Goal: Register for event/course

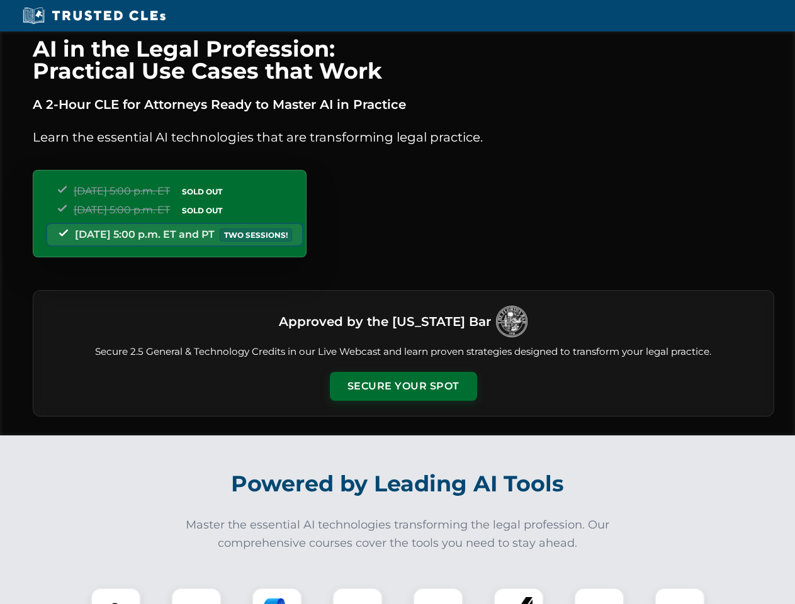
click at [403, 387] on button "Secure Your Spot" at bounding box center [403, 386] width 147 height 29
click at [116, 596] on img at bounding box center [116, 613] width 37 height 37
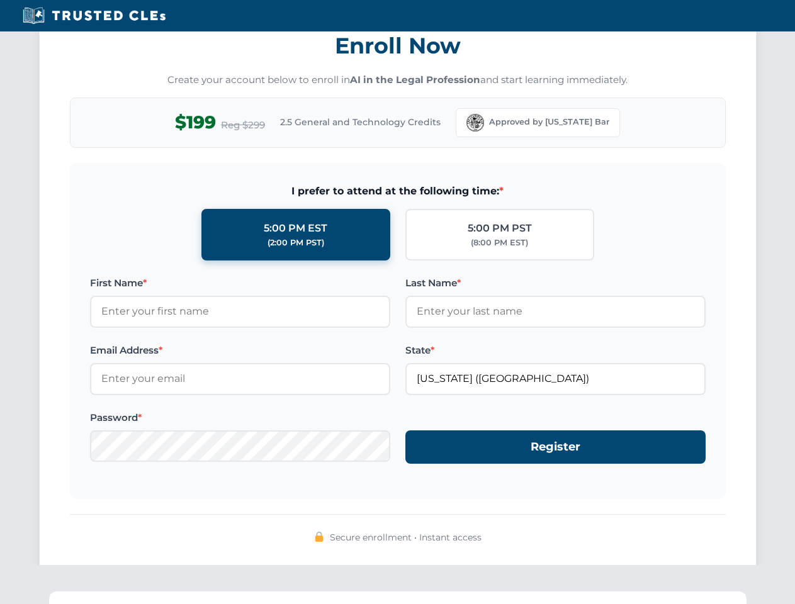
scroll to position [1236, 0]
